Goal: Transaction & Acquisition: Obtain resource

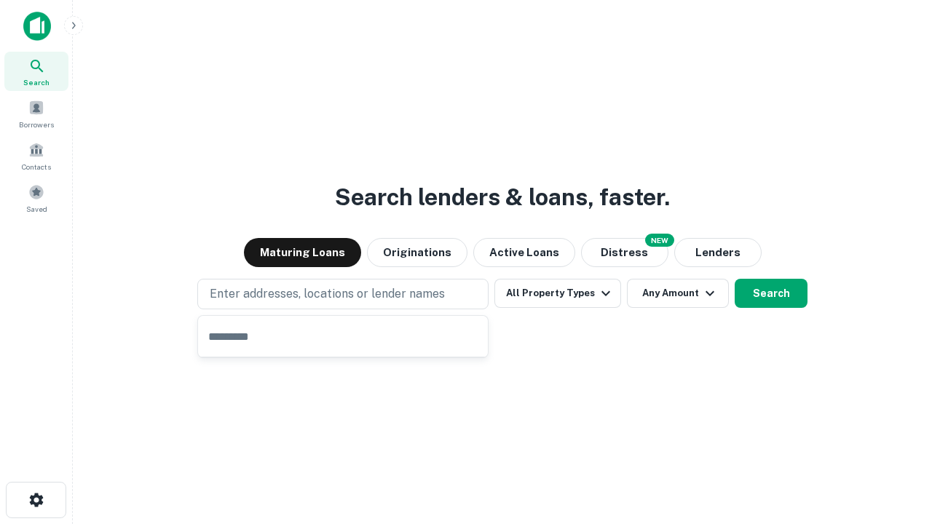
type input "**********"
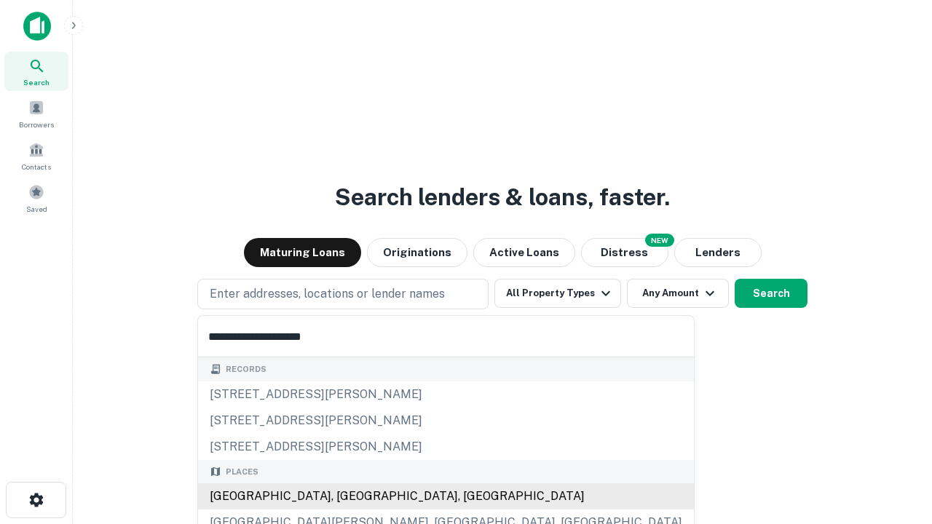
click at [348, 497] on div "[GEOGRAPHIC_DATA], [GEOGRAPHIC_DATA], [GEOGRAPHIC_DATA]" at bounding box center [446, 497] width 496 height 26
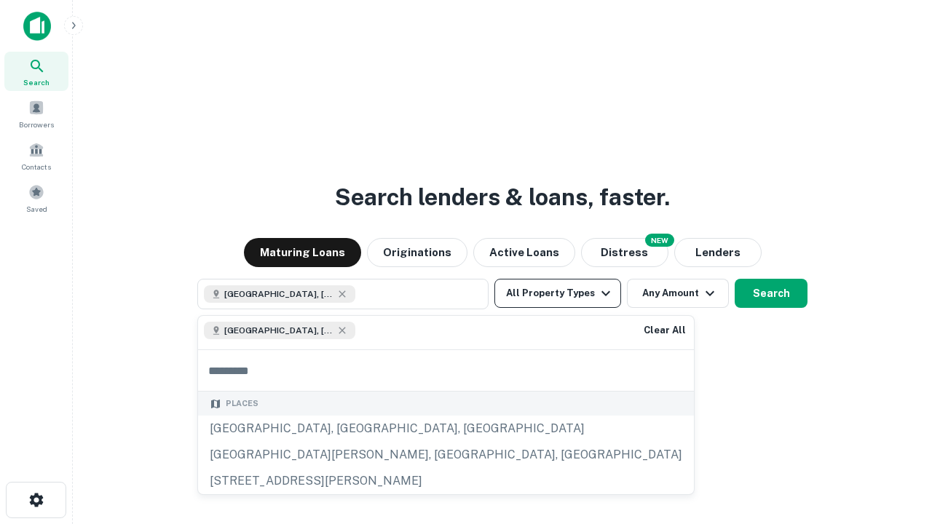
click at [558, 293] on button "All Property Types" at bounding box center [557, 293] width 127 height 29
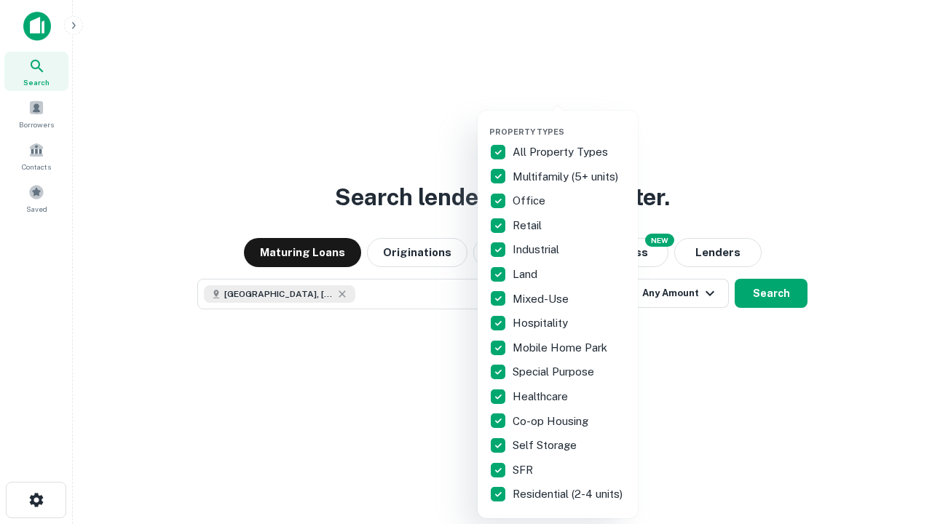
click at [570, 122] on button "button" at bounding box center [569, 122] width 160 height 1
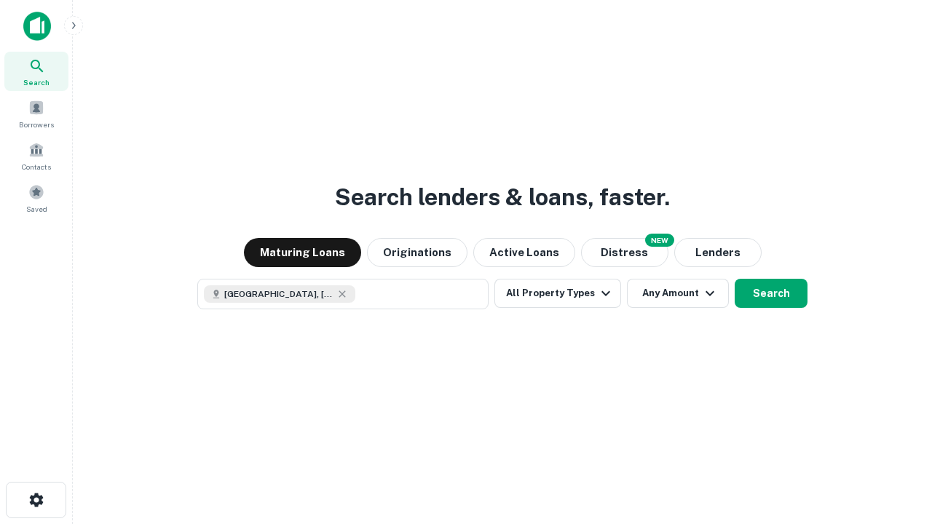
scroll to position [23, 0]
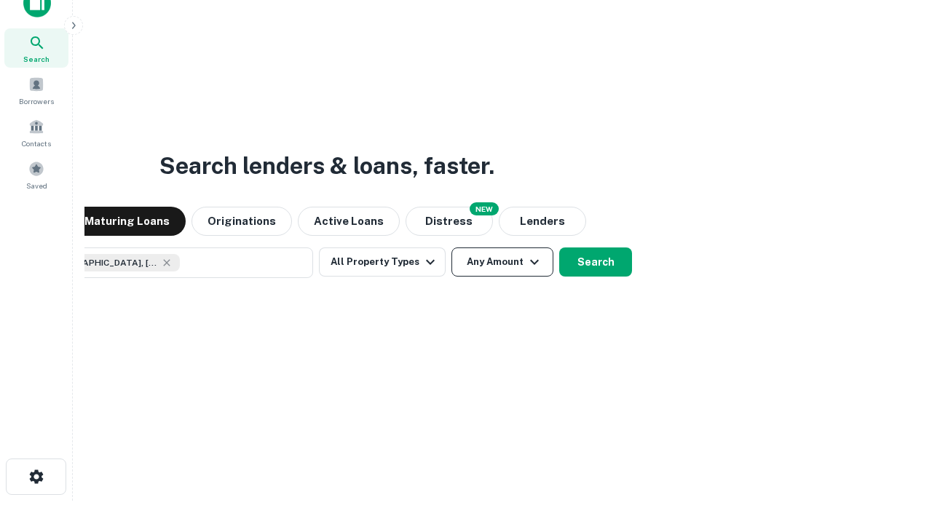
click at [452, 248] on button "Any Amount" at bounding box center [503, 262] width 102 height 29
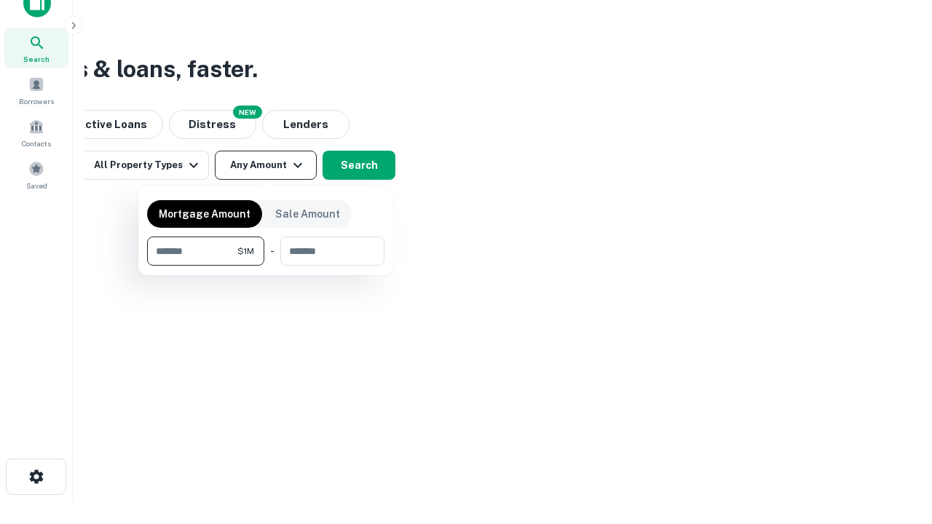
type input "*******"
click at [266, 266] on button "button" at bounding box center [265, 266] width 237 height 1
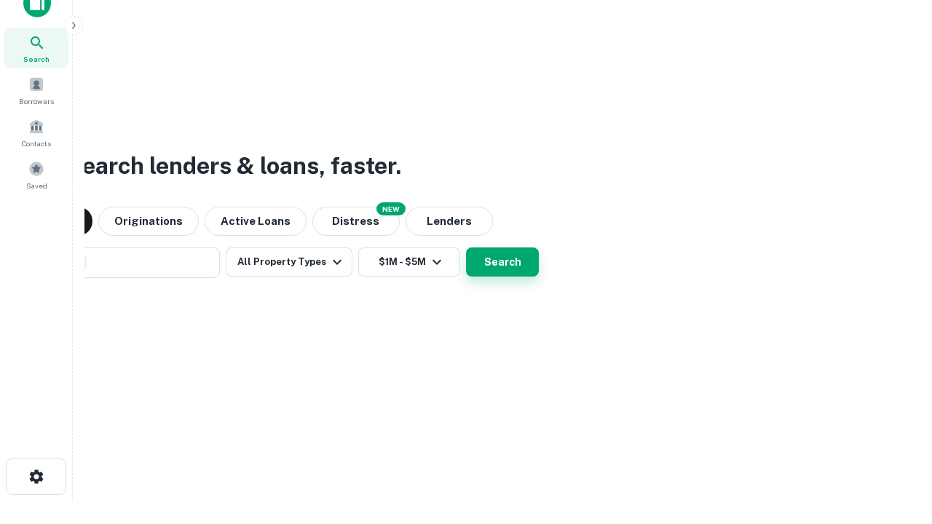
click at [466, 248] on button "Search" at bounding box center [502, 262] width 73 height 29
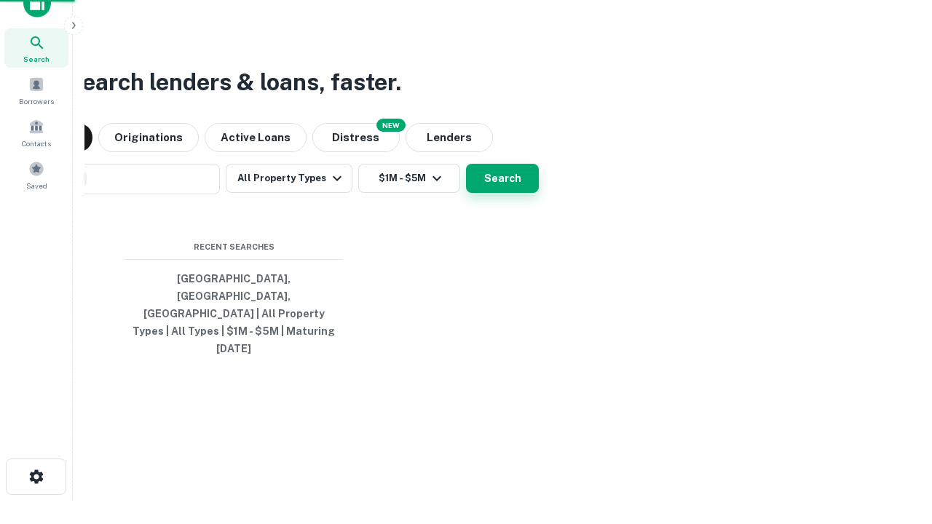
scroll to position [39, 412]
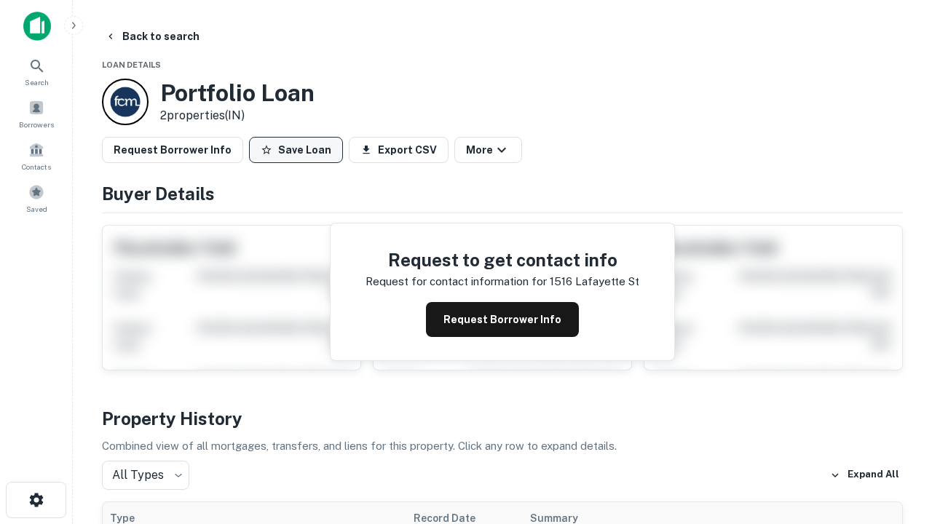
click at [296, 150] on button "Save Loan" at bounding box center [296, 150] width 94 height 26
click at [299, 150] on button "Loan Saved" at bounding box center [299, 150] width 101 height 26
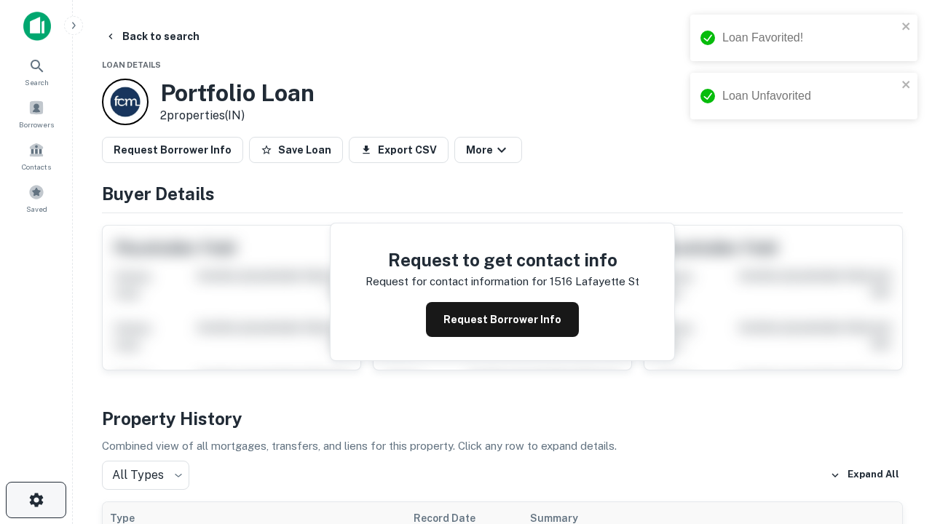
click at [36, 500] on icon "button" at bounding box center [36, 500] width 17 height 17
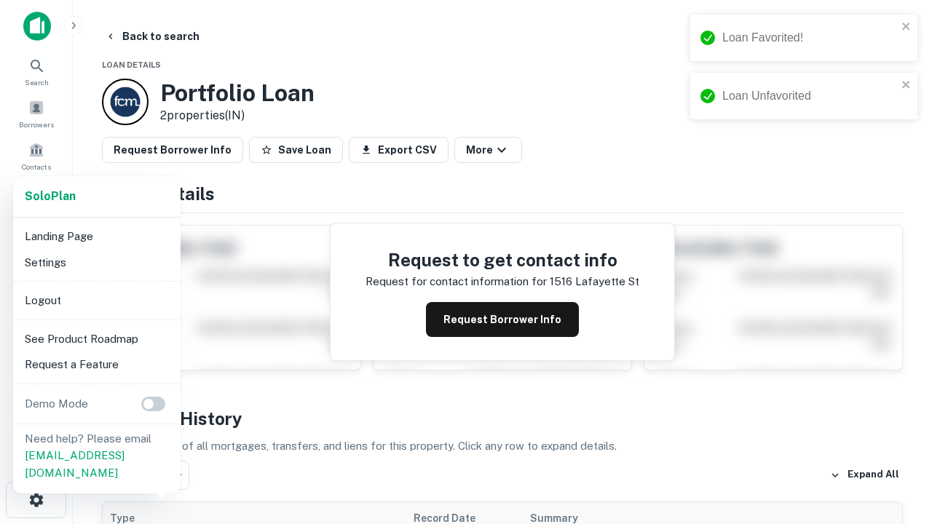
click at [96, 300] on li "Logout" at bounding box center [97, 301] width 156 height 26
